Goal: Transaction & Acquisition: Book appointment/travel/reservation

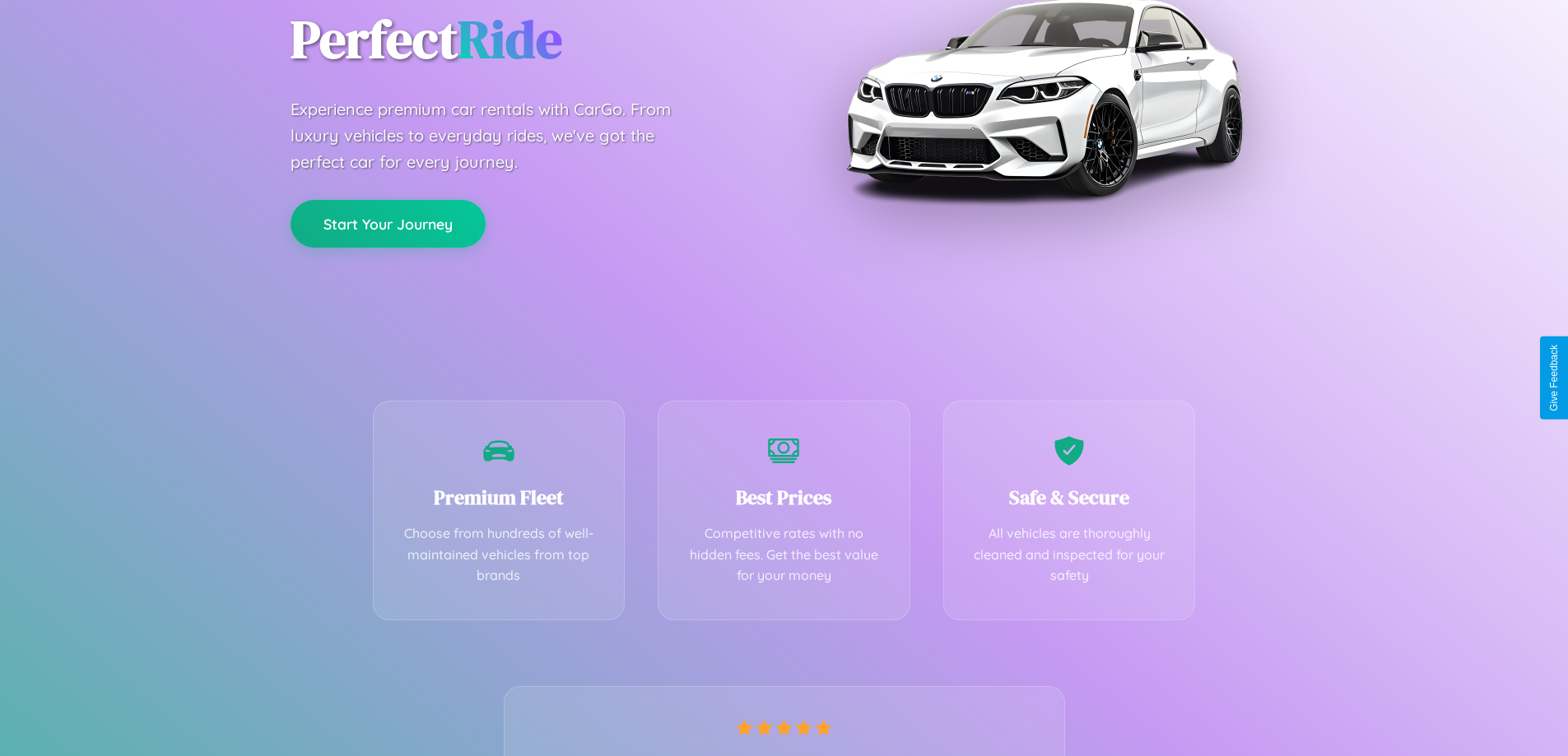
scroll to position [324, 0]
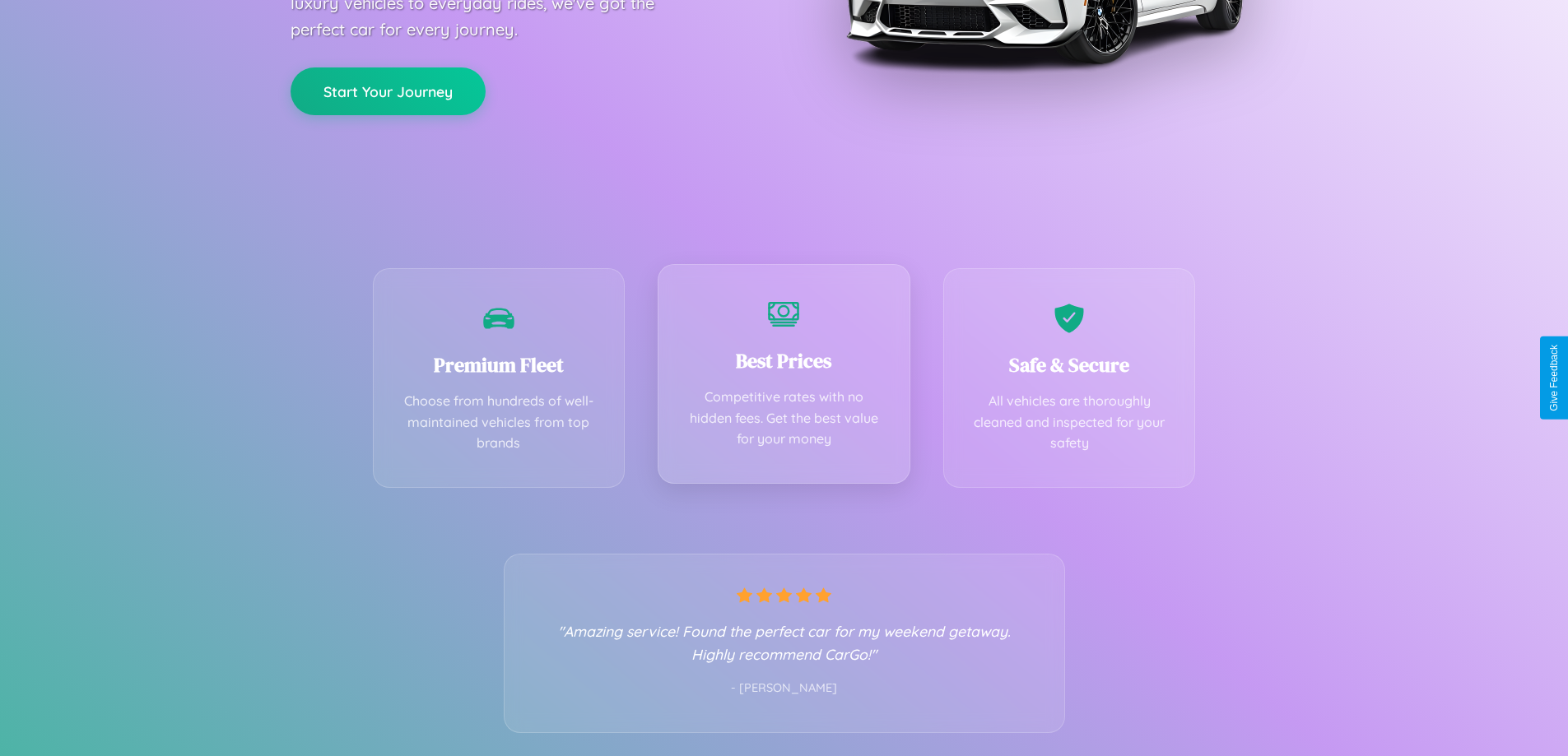
click at [784, 378] on div "Best Prices Competitive rates with no hidden fees. Get the best value for your …" at bounding box center [784, 374] width 253 height 220
click at [388, 91] on button "Start Your Journey" at bounding box center [388, 90] width 195 height 48
click at [388, 89] on button "Start Your Journey" at bounding box center [388, 90] width 195 height 48
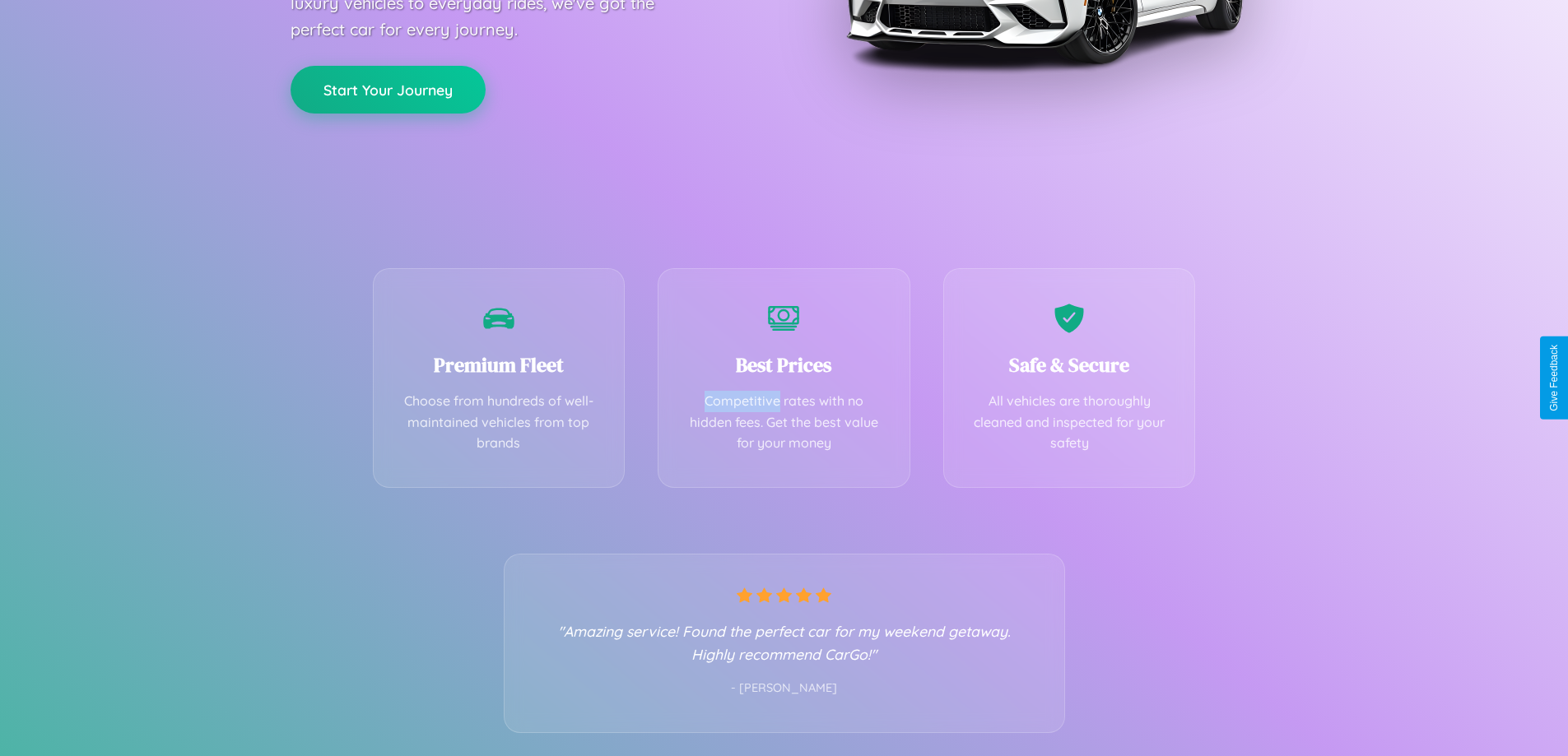
click at [388, 89] on button "Start Your Journey" at bounding box center [388, 90] width 195 height 48
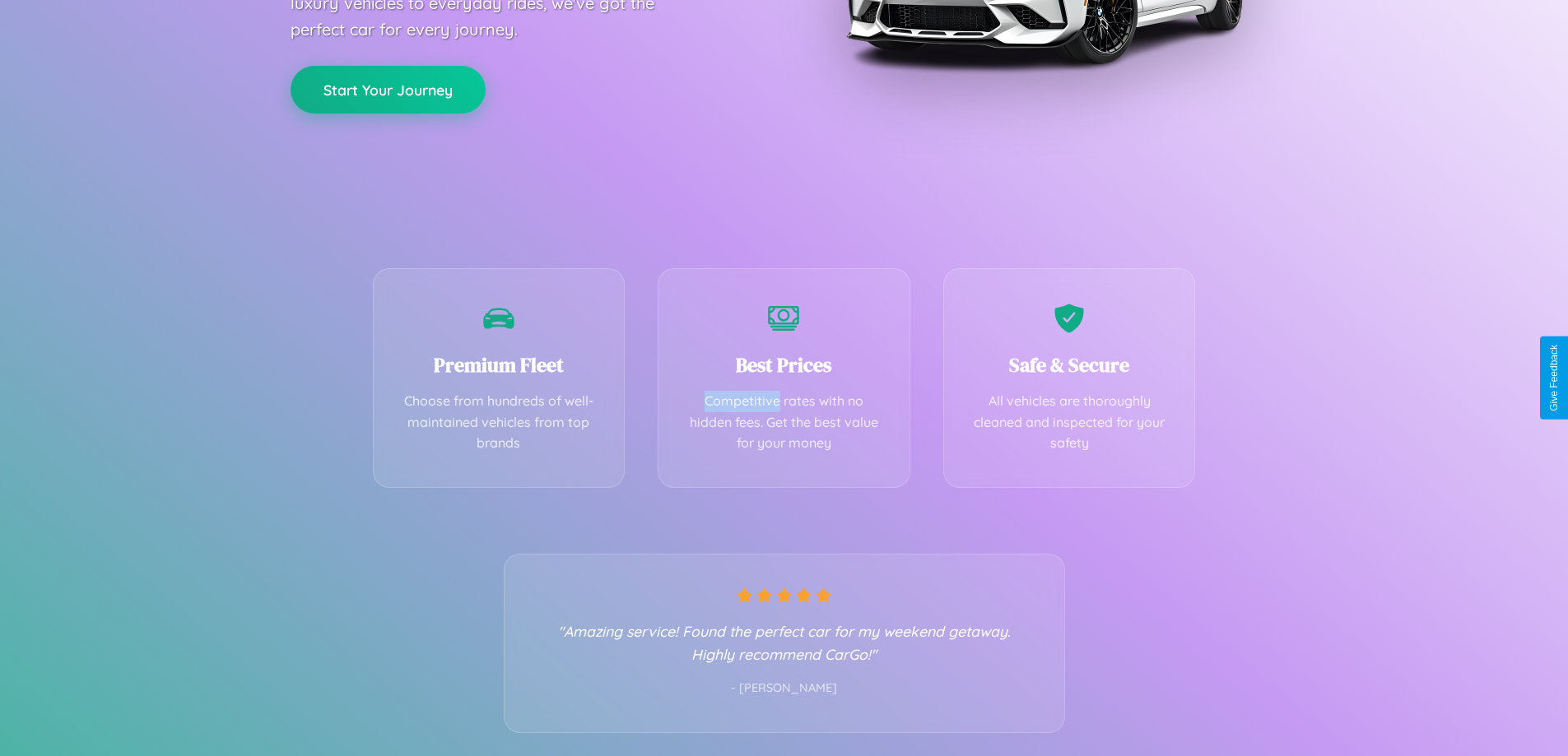
click at [388, 89] on button "Start Your Journey" at bounding box center [388, 90] width 195 height 48
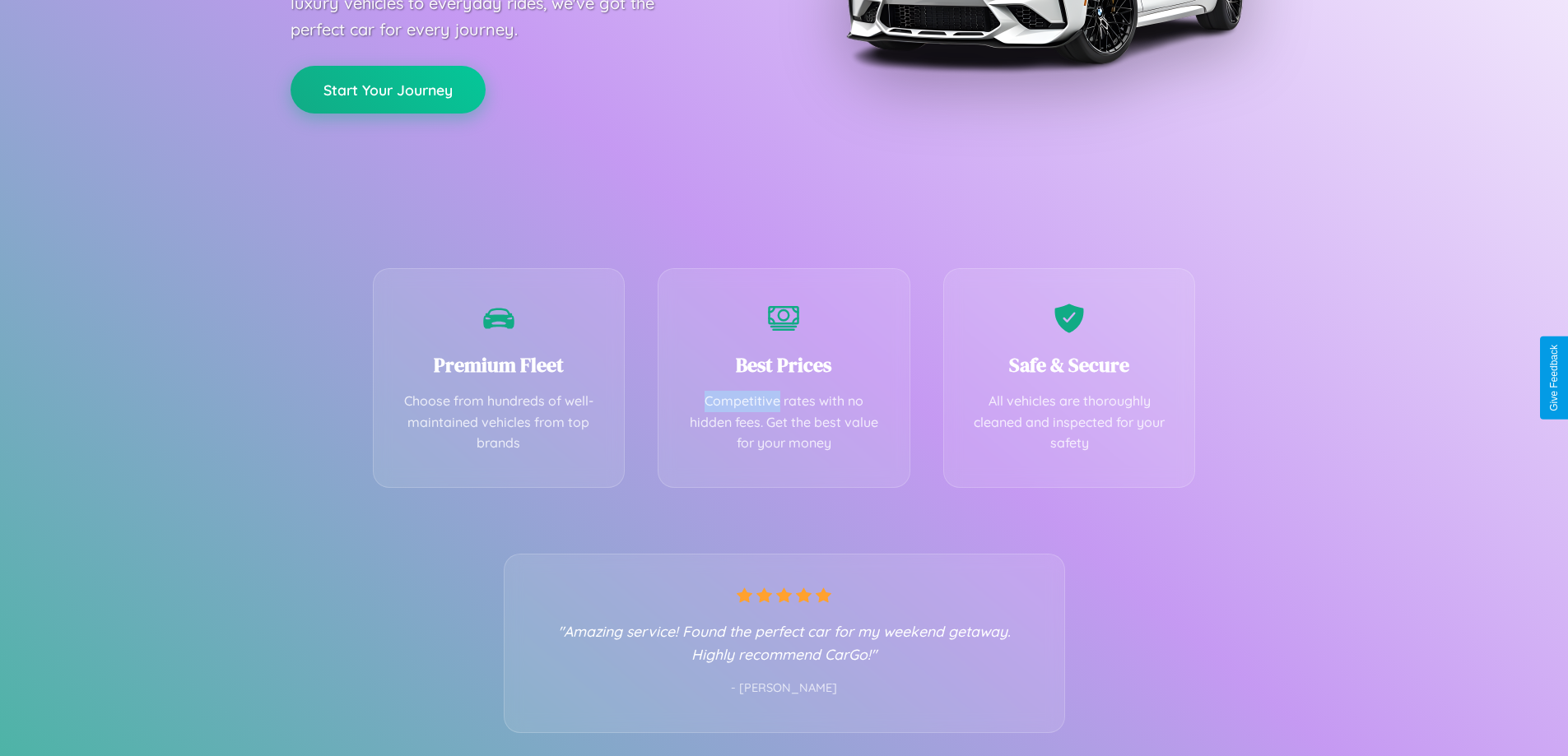
click at [388, 89] on button "Start Your Journey" at bounding box center [388, 90] width 195 height 48
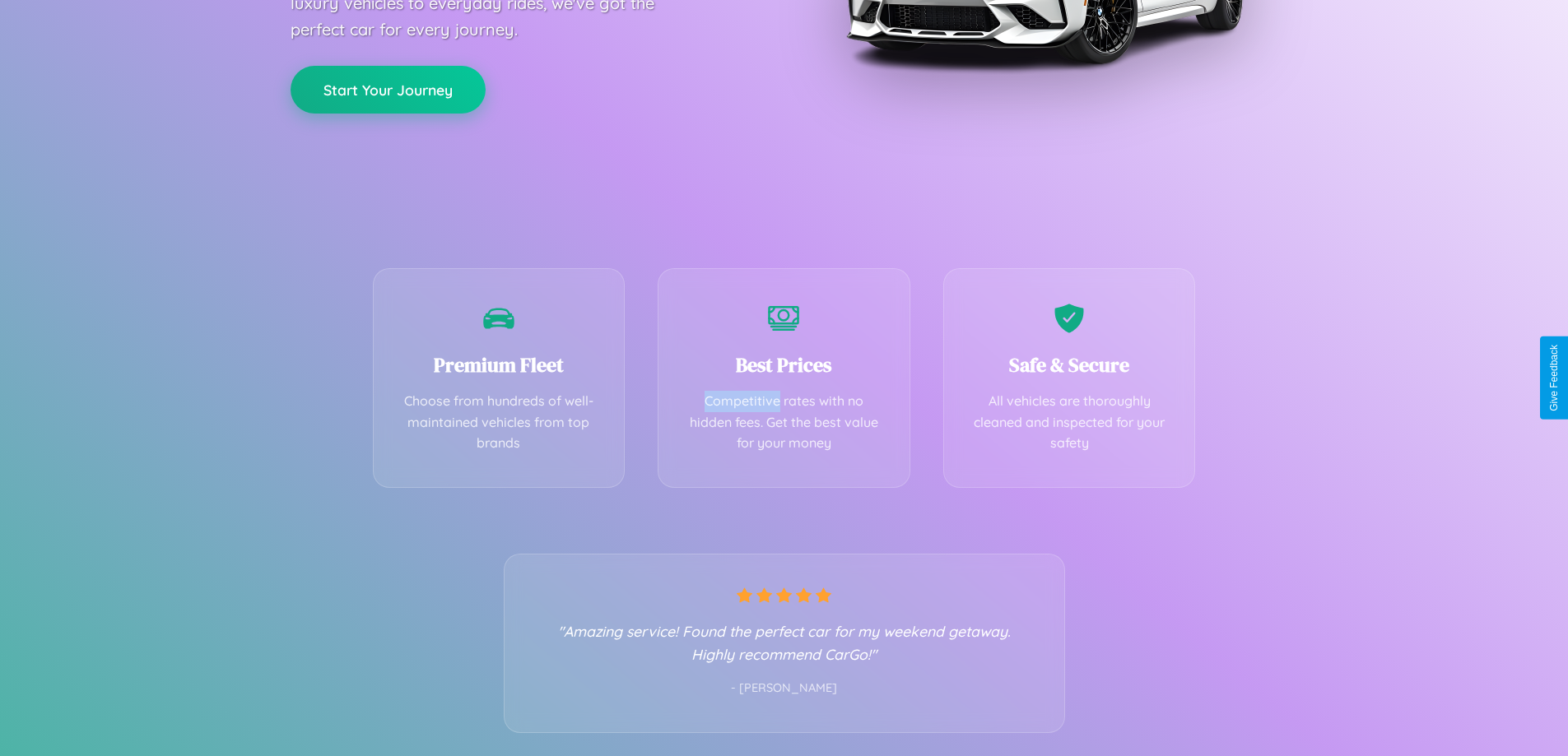
click at [388, 89] on button "Start Your Journey" at bounding box center [388, 90] width 195 height 48
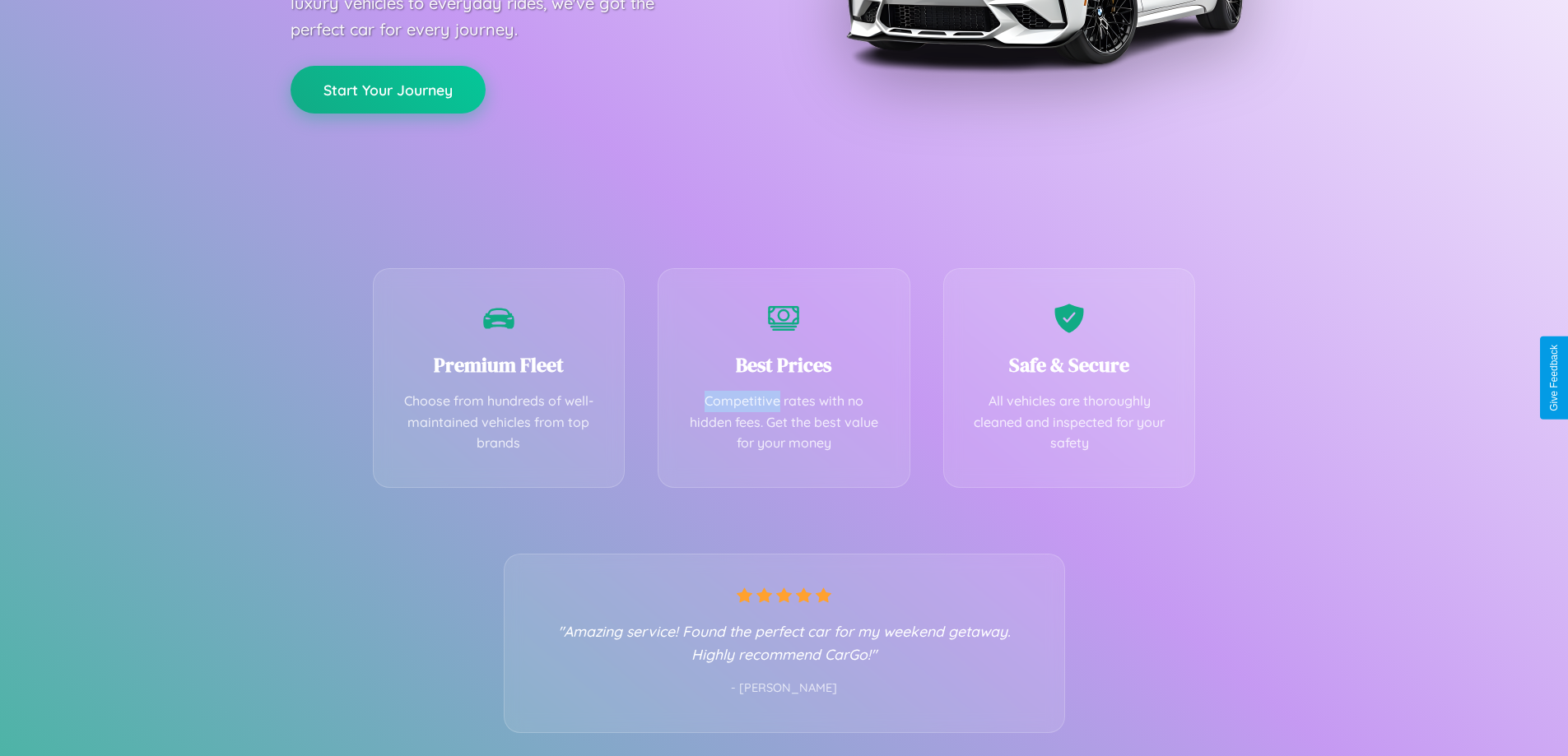
click at [388, 89] on button "Start Your Journey" at bounding box center [388, 90] width 195 height 48
